Goal: Task Accomplishment & Management: Complete application form

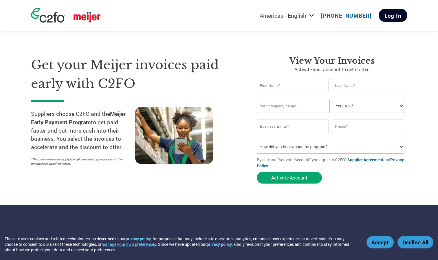
click at [395, 15] on link "Log In" at bounding box center [393, 15] width 29 height 13
click at [281, 86] on input "text" at bounding box center [293, 86] width 72 height 14
type input "Jena"
click at [350, 85] on input "text" at bounding box center [368, 86] width 72 height 14
type input "Reiser"
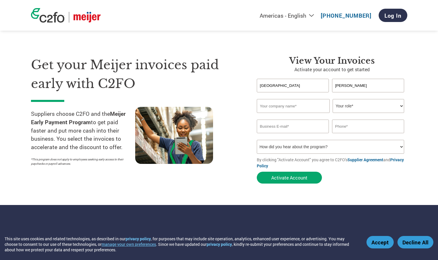
click at [296, 106] on input "text" at bounding box center [293, 106] width 73 height 14
type input "Acee Deucee Porta Can"
click at [386, 106] on select "Your role* CFO Controller Credit Manager Finance Director Treasurer CEO Preside…" at bounding box center [369, 106] width 72 height 14
select select "PRESIDENT"
click at [333, 99] on select "Your role* CFO Controller Credit Manager Finance Director Treasurer CEO Preside…" at bounding box center [369, 106] width 72 height 14
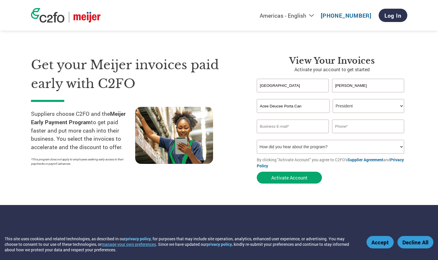
click at [298, 125] on input "email" at bounding box center [293, 127] width 72 height 14
type input "jenareiser@att.net"
click at [351, 124] on input "text" at bounding box center [368, 127] width 72 height 14
type input "7347823829"
click at [300, 178] on button "Activate Account" at bounding box center [289, 178] width 65 height 12
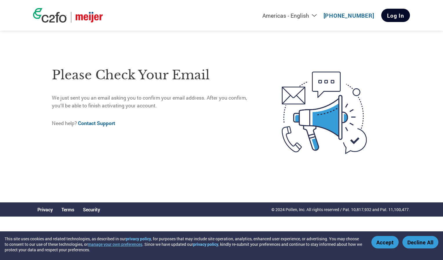
click at [402, 18] on link "Log In" at bounding box center [395, 15] width 29 height 13
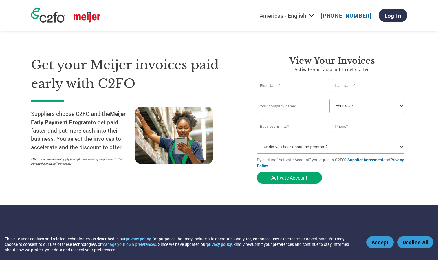
click at [376, 242] on button "Accept" at bounding box center [380, 242] width 27 height 12
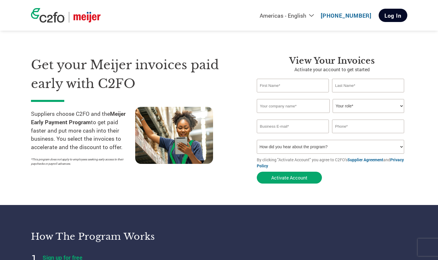
click at [394, 14] on link "Log In" at bounding box center [393, 15] width 29 height 13
